Goal: Entertainment & Leisure: Consume media (video, audio)

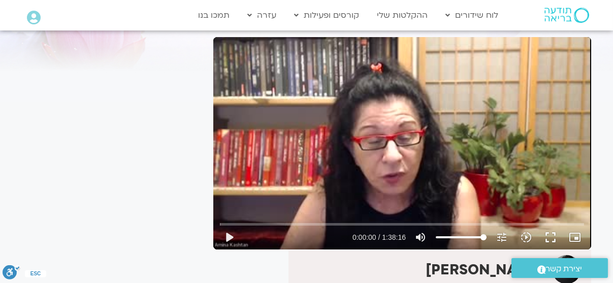
click at [417, 147] on div "Skip Ad play_arrow 0:00:00 / 1:38:16 volume_up Mute tune Resolution Auto 240p s…" at bounding box center [402, 143] width 378 height 212
type input "2.755496"
type input "47.1818181818182"
type input "2.765339"
type input "47.1818181818182"
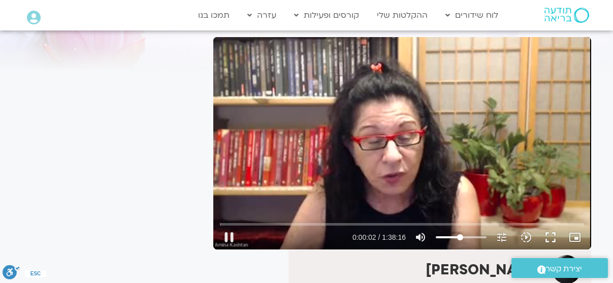
click at [460, 236] on input "Volume" at bounding box center [461, 237] width 51 height 6
click at [276, 223] on input "Seek" at bounding box center [402, 224] width 364 height 6
type input "881.669019"
type input "20.6363636363636"
type input "881.788264"
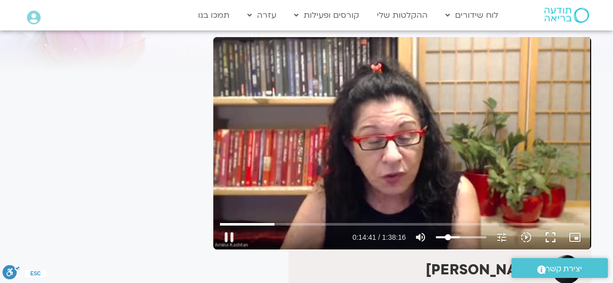
type input "20.6363636363636"
click at [448, 237] on input "Volume" at bounding box center [461, 237] width 51 height 6
drag, startPoint x: 226, startPoint y: 223, endPoint x: 220, endPoint y: 225, distance: 5.8
click at [220, 225] on input "Seek" at bounding box center [402, 224] width 364 height 6
click at [324, 188] on div "Skip Ad 4:51 pause 0:00:02 / 1:38:16 volume_up Mute tune Resolution Auto 240p s…" at bounding box center [402, 143] width 378 height 212
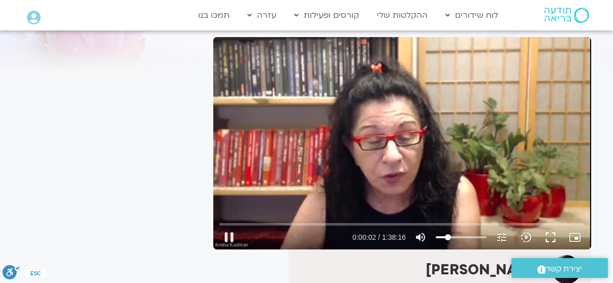
type input "2.227359"
